Goal: Check status: Check status

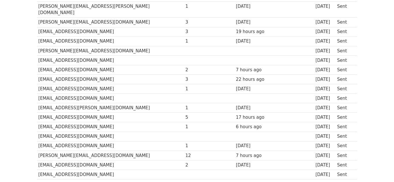
scroll to position [305, 0]
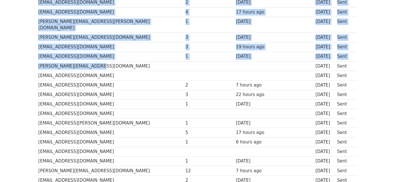
drag, startPoint x: 103, startPoint y: 54, endPoint x: 35, endPoint y: 54, distance: 67.7
click at [35, 54] on div "Recipient ↑ ↓ Opens ↑ ↓ Clicks ↑ ↓ Last opened ↑ ↓ Last clicked ↑ ↓ Sent ↑ ↓ St…" at bounding box center [197, 34] width 329 height 513
click at [44, 61] on td "[PERSON_NAME][EMAIL_ADDRESS][DOMAIN_NAME]" at bounding box center [110, 66] width 147 height 10
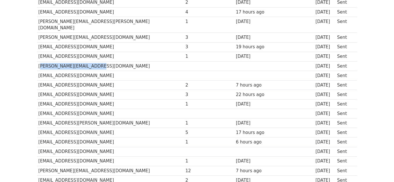
drag, startPoint x: 38, startPoint y: 53, endPoint x: 92, endPoint y: 54, distance: 54.2
click at [92, 61] on td "[PERSON_NAME][EMAIL_ADDRESS][DOMAIN_NAME]" at bounding box center [110, 66] width 147 height 10
copy td "[PERSON_NAME][EMAIL_ADDRESS][DOMAIN_NAME]"
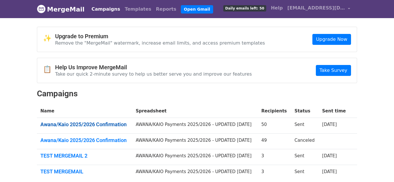
click at [97, 123] on link "Awana/Kaio 2025/2026 Confirmation" at bounding box center [84, 125] width 88 height 6
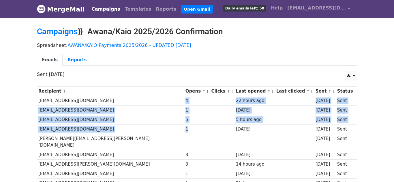
drag, startPoint x: 140, startPoint y: 101, endPoint x: 148, endPoint y: 131, distance: 30.8
click at [185, 131] on div "1" at bounding box center [196, 129] width 23 height 7
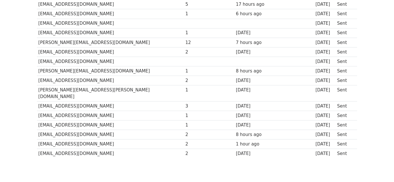
scroll to position [434, 0]
